Goal: Navigation & Orientation: Understand site structure

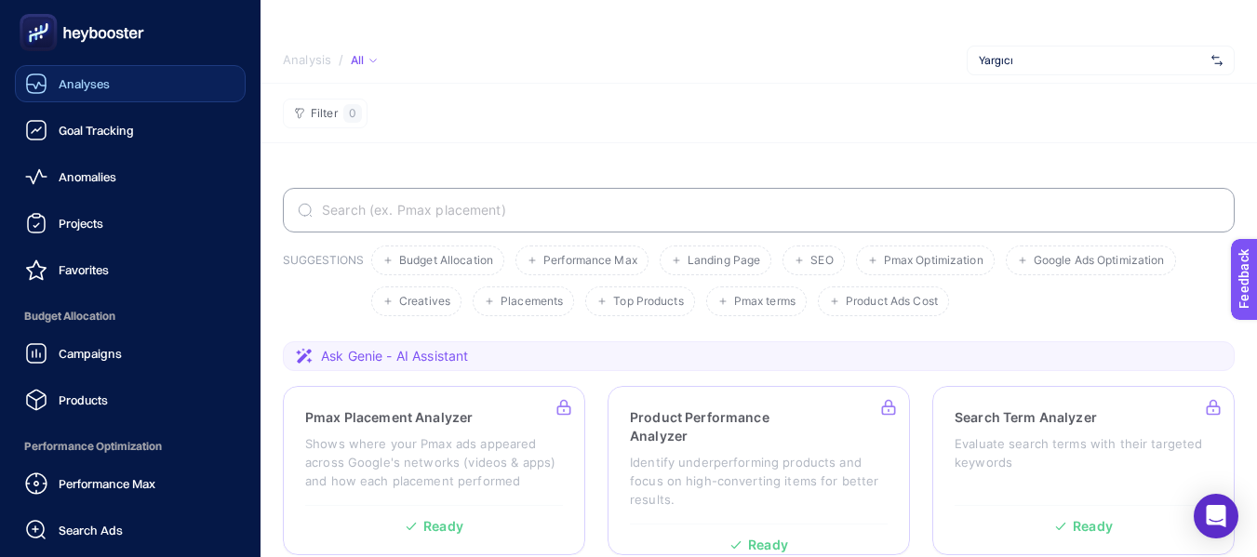
click at [85, 87] on span "Analyses" at bounding box center [84, 83] width 51 height 15
click at [88, 123] on span "Goal Tracking" at bounding box center [96, 130] width 75 height 15
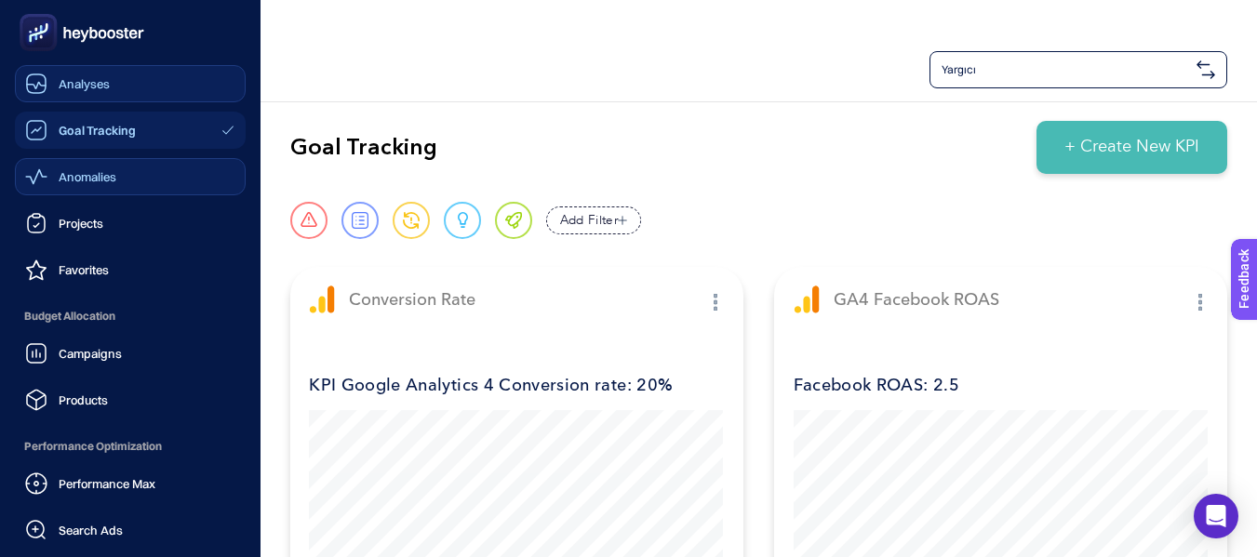
click at [94, 172] on span "Anomalies" at bounding box center [88, 176] width 58 height 15
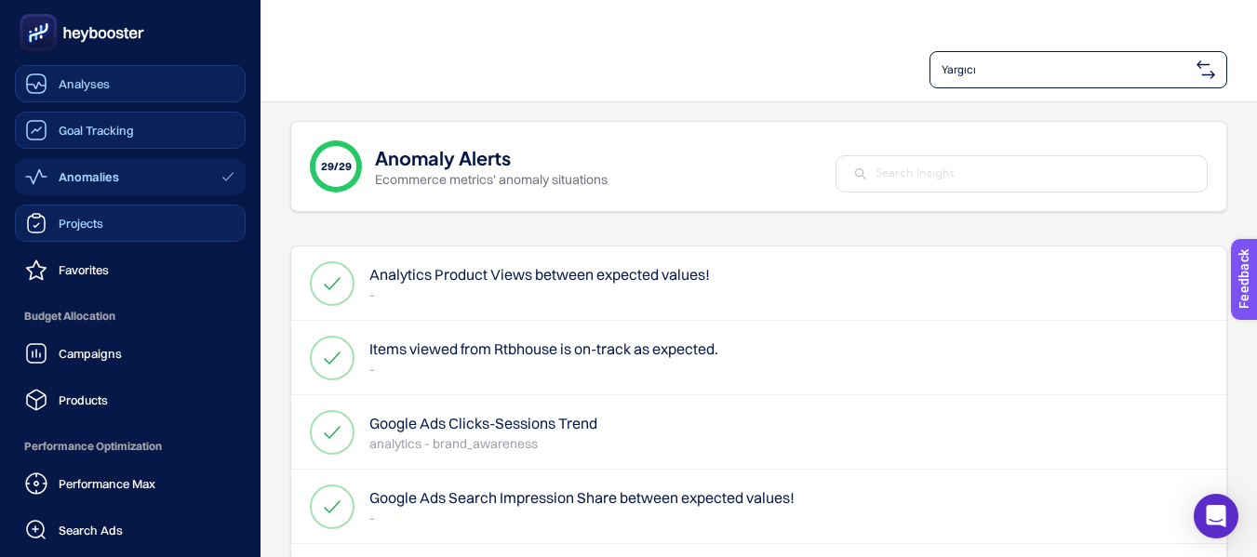
click at [72, 225] on span "Projects" at bounding box center [81, 223] width 45 height 15
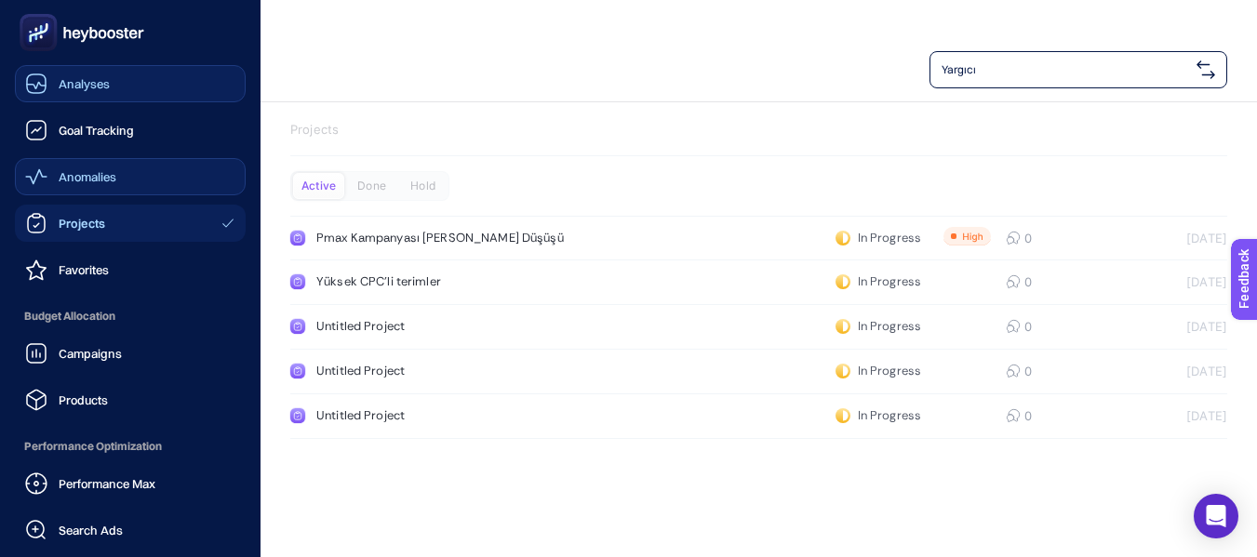
click at [92, 88] on span "Analyses" at bounding box center [84, 83] width 51 height 15
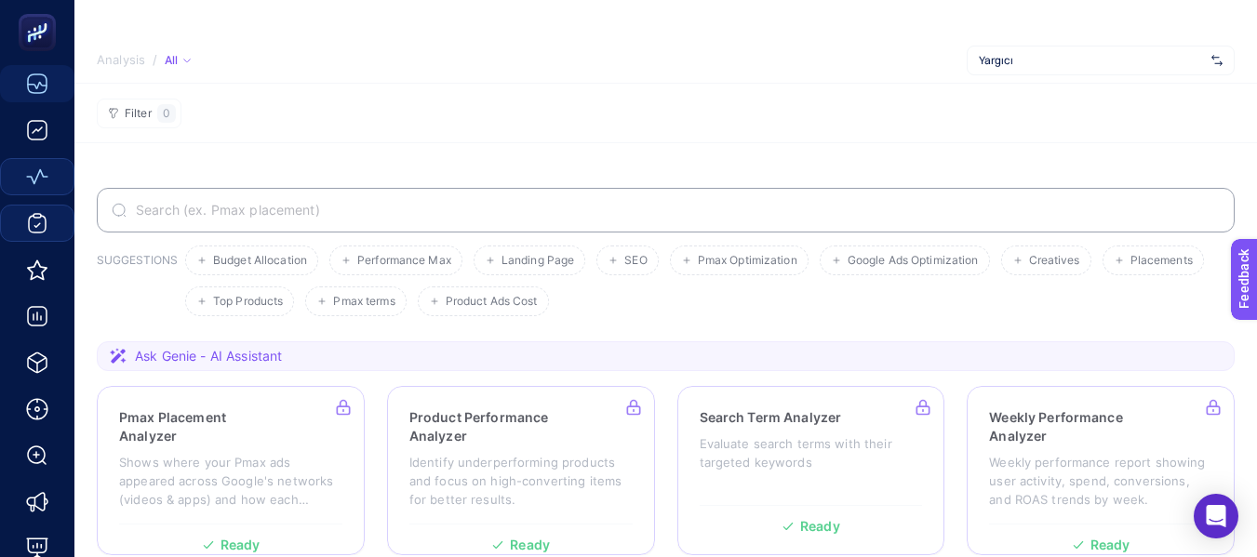
click at [180, 62] on div "All" at bounding box center [178, 60] width 26 height 15
click at [178, 60] on div "All" at bounding box center [178, 60] width 26 height 15
click at [200, 117] on span "Active" at bounding box center [196, 117] width 39 height 15
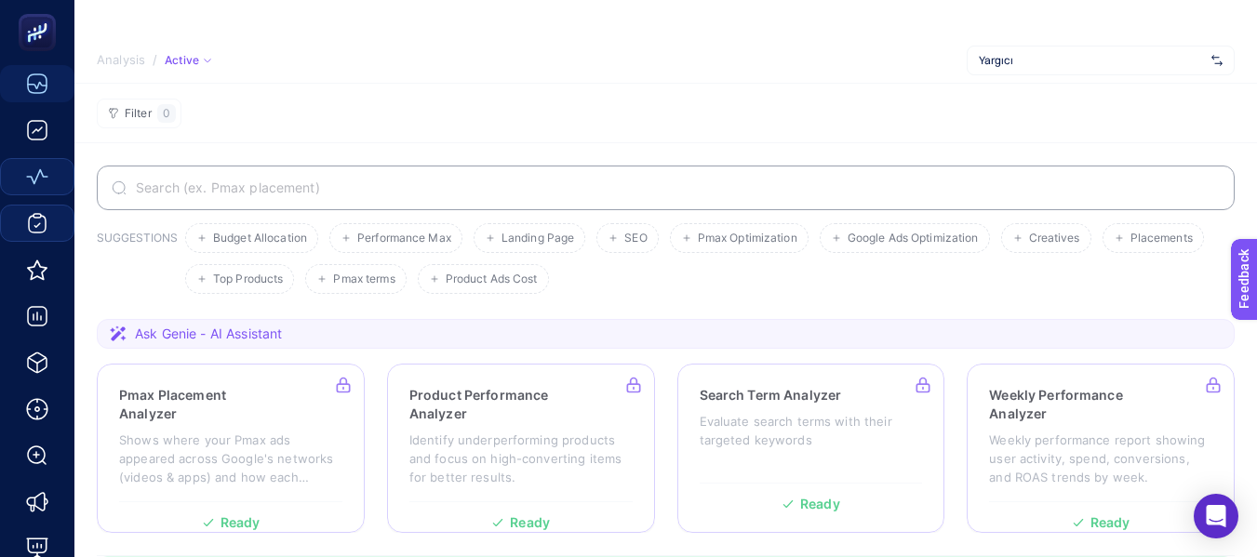
click at [547, 141] on section "Filter 0" at bounding box center [665, 114] width 1183 height 60
click at [182, 60] on div "Active" at bounding box center [188, 60] width 47 height 15
click at [568, 99] on section "Filter 0" at bounding box center [665, 114] width 1183 height 60
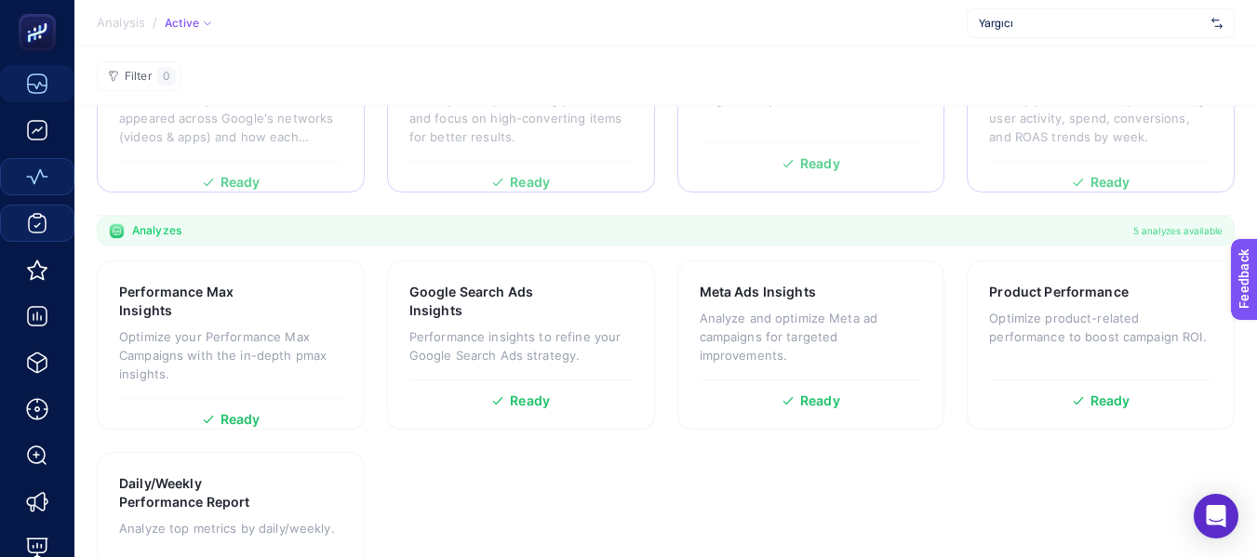
scroll to position [427, 0]
